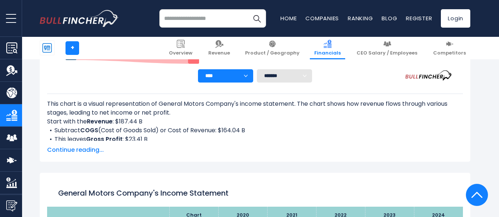
scroll to position [322, 0]
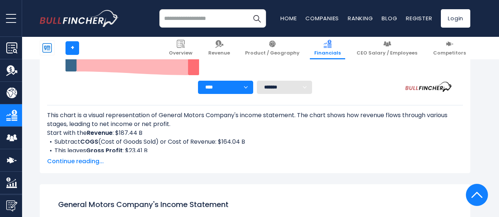
scroll to position [294, 0]
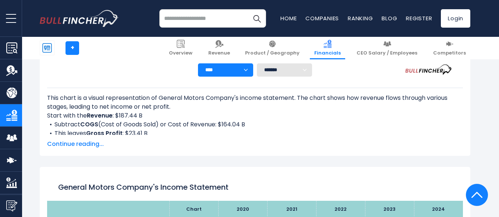
click at [78, 144] on span "Continue reading..." at bounding box center [255, 143] width 416 height 9
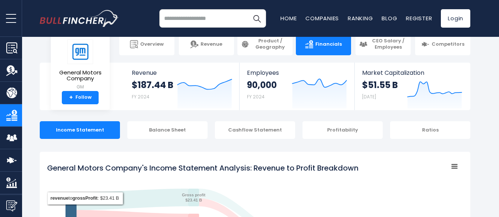
scroll to position [0, 0]
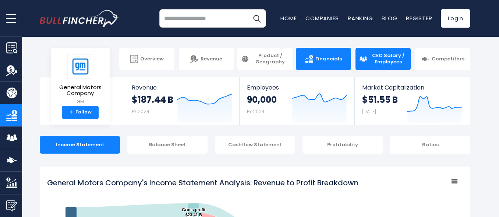
click at [390, 63] on span "CEO Salary / Employees" at bounding box center [388, 59] width 38 height 13
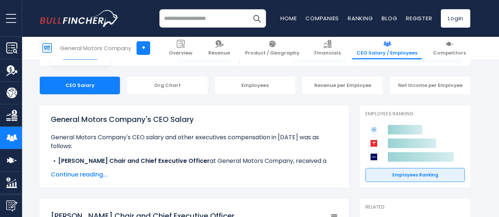
scroll to position [59, 0]
click at [82, 175] on span "Continue reading..." at bounding box center [194, 174] width 287 height 9
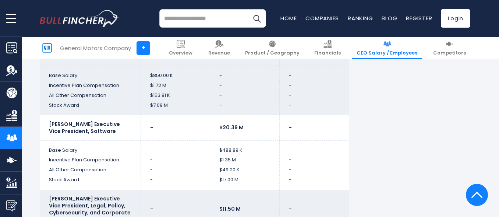
scroll to position [2208, 0]
